Goal: Task Accomplishment & Management: Manage account settings

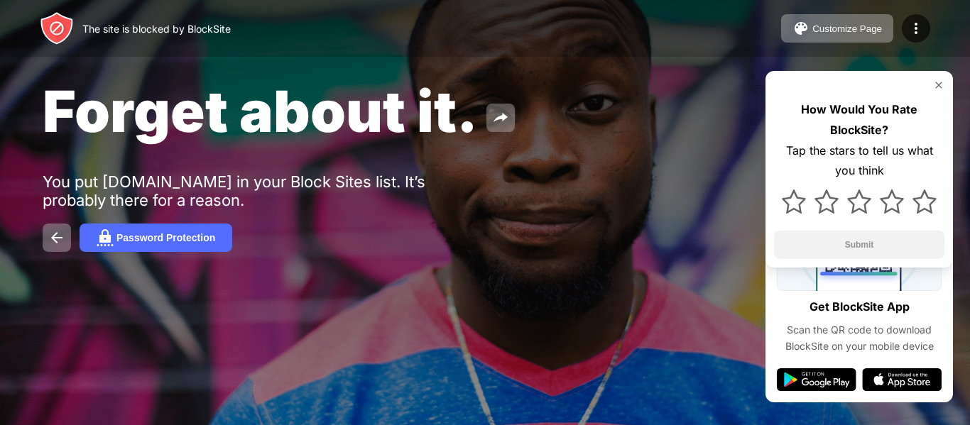
drag, startPoint x: 488, startPoint y: 243, endPoint x: 507, endPoint y: 236, distance: 20.5
click at [490, 242] on div "Password Protection" at bounding box center [485, 238] width 885 height 28
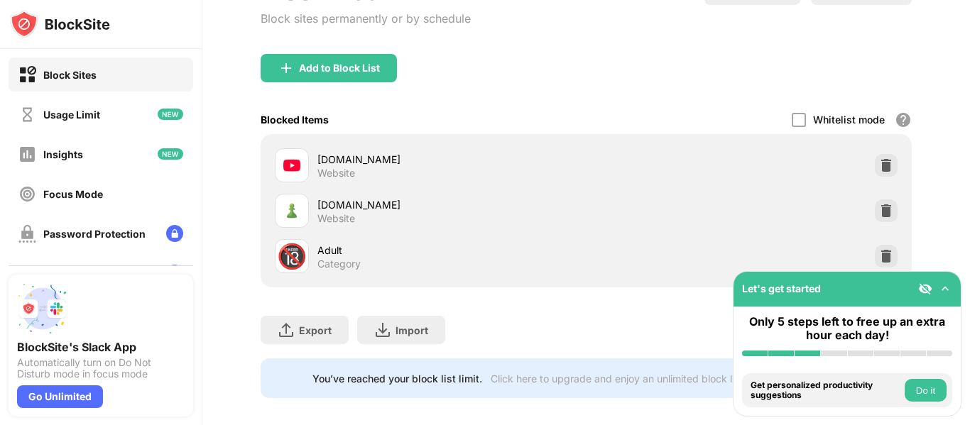
scroll to position [195, 0]
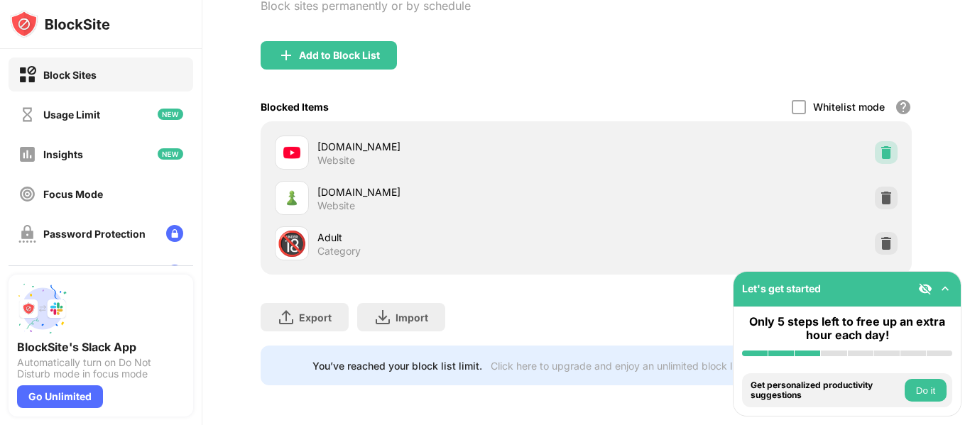
click at [879, 146] on img at bounding box center [886, 153] width 14 height 14
